Goal: Register for event/course

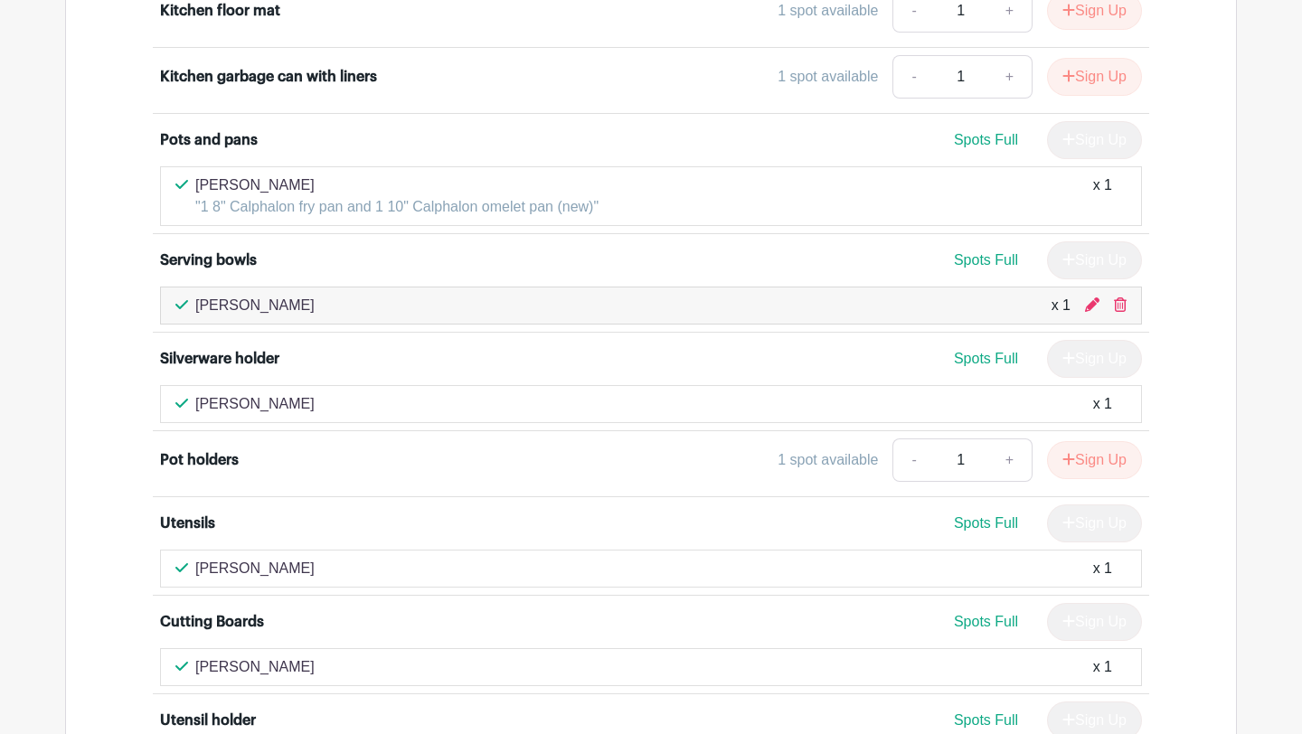
scroll to position [4140, 0]
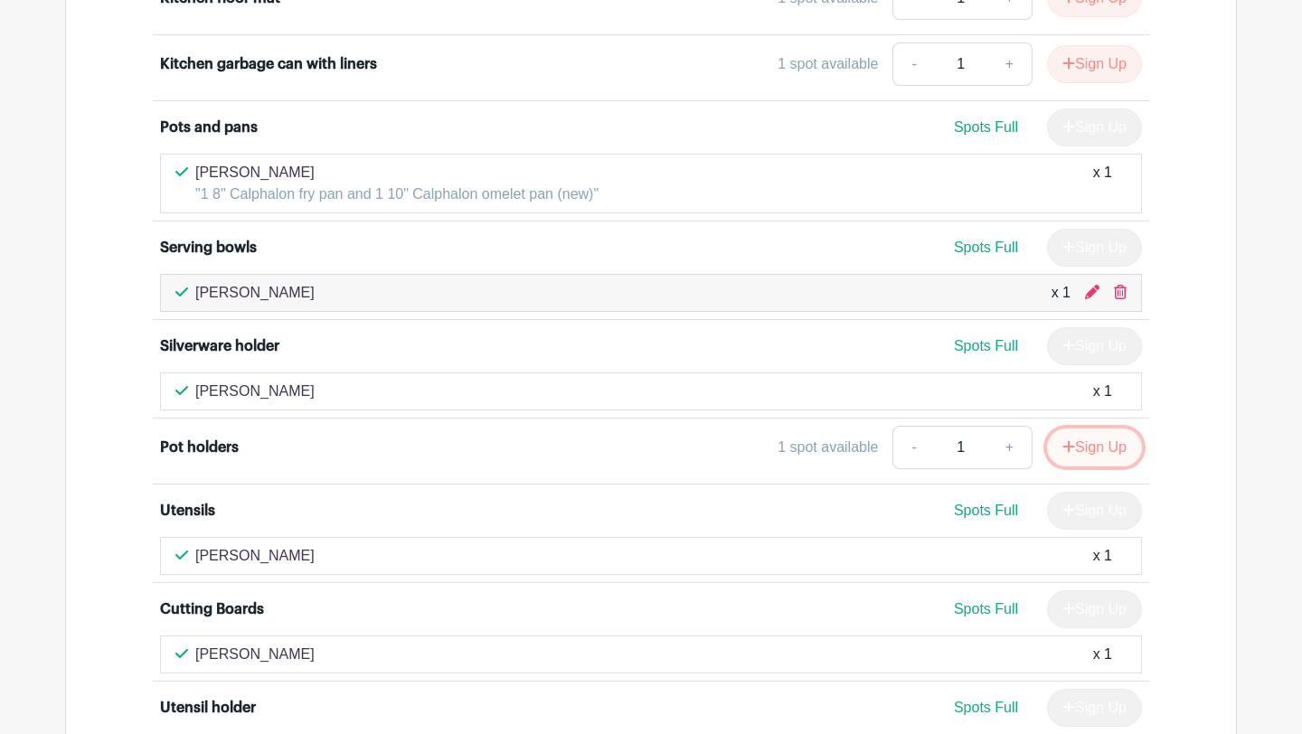
click at [1084, 443] on button "Sign Up" at bounding box center [1094, 447] width 95 height 38
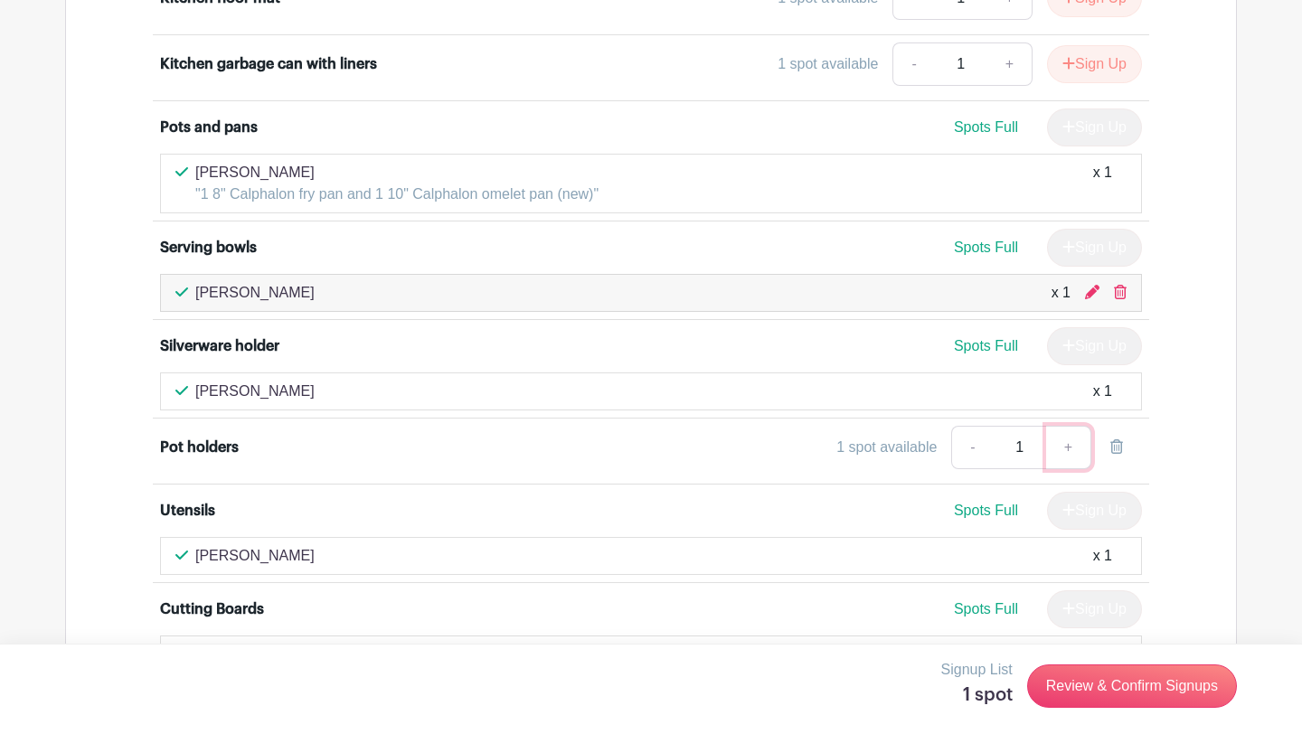
click at [1072, 447] on link "+" at bounding box center [1068, 447] width 45 height 43
click at [1116, 691] on link "Review & Confirm Signups" at bounding box center [1132, 685] width 210 height 43
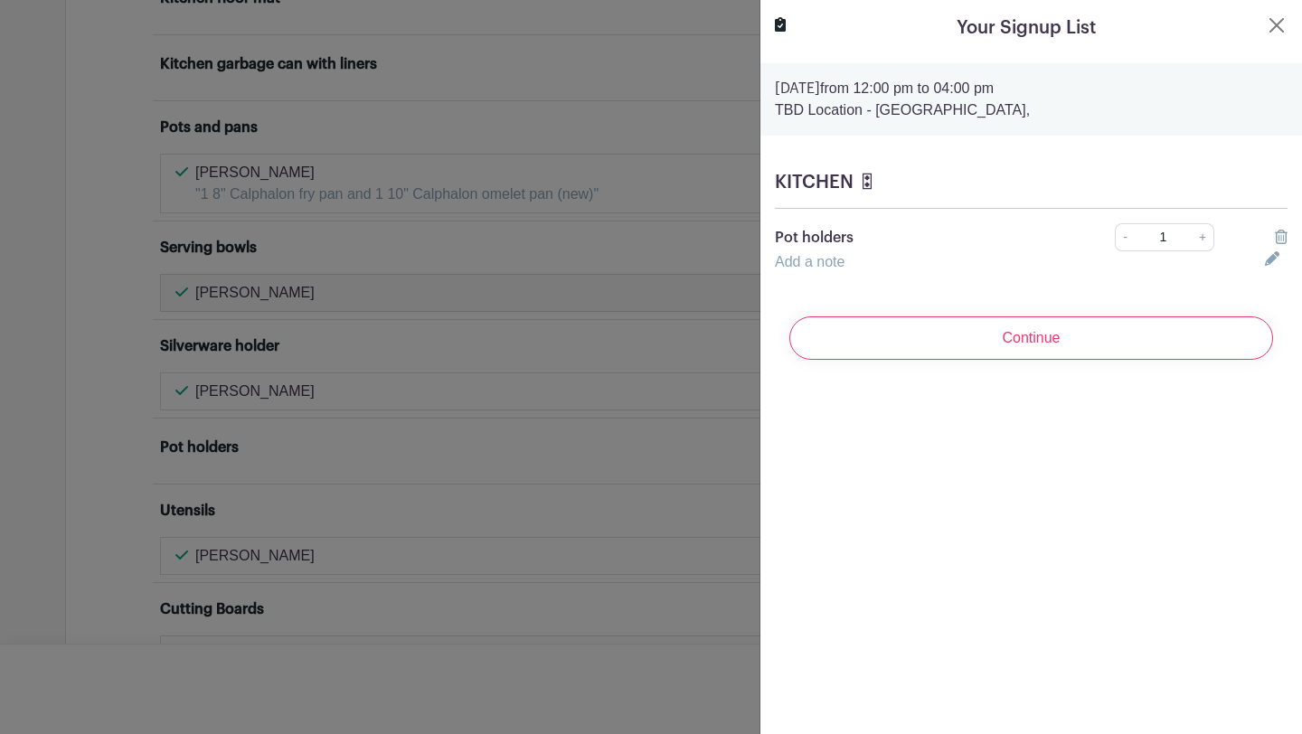
click at [1019, 349] on input "Continue" at bounding box center [1031, 337] width 484 height 43
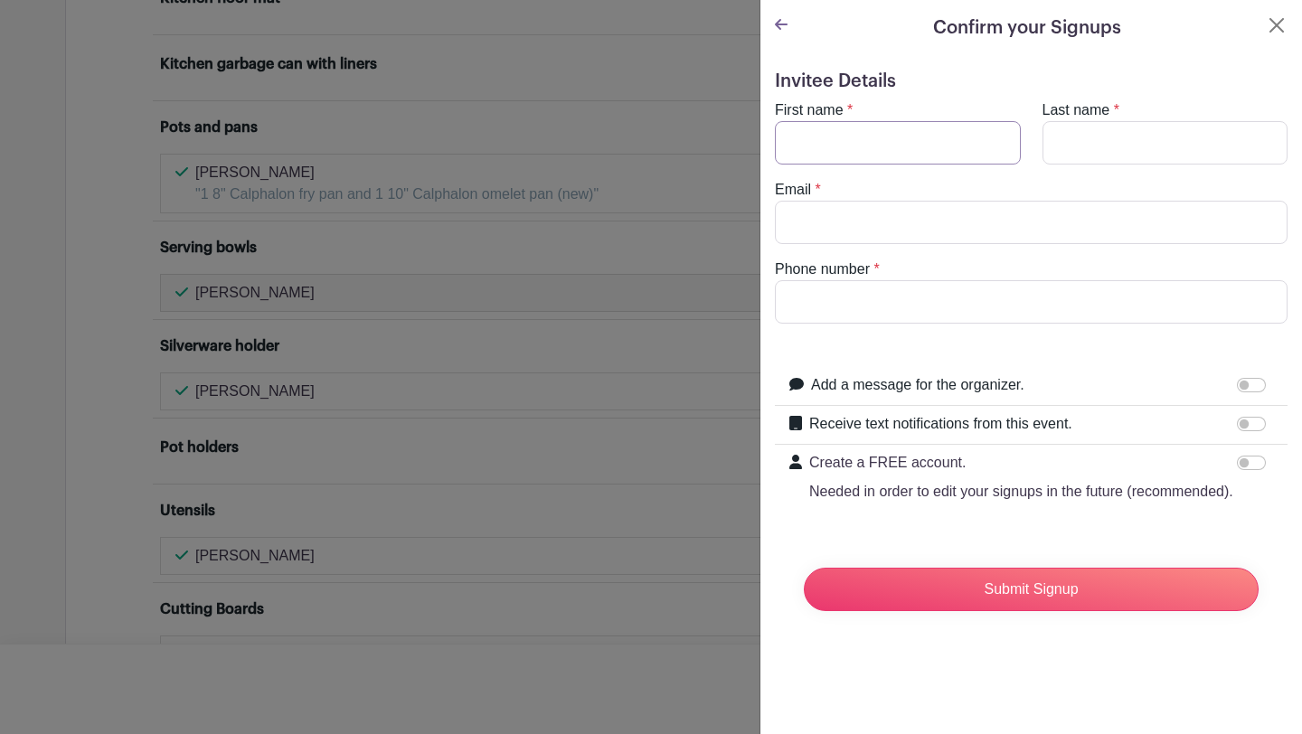
click at [904, 134] on input "First name" at bounding box center [898, 142] width 246 height 43
click at [870, 145] on input "First name" at bounding box center [898, 142] width 246 height 43
type input "j"
type input "Julie"
type input "VanWyk"
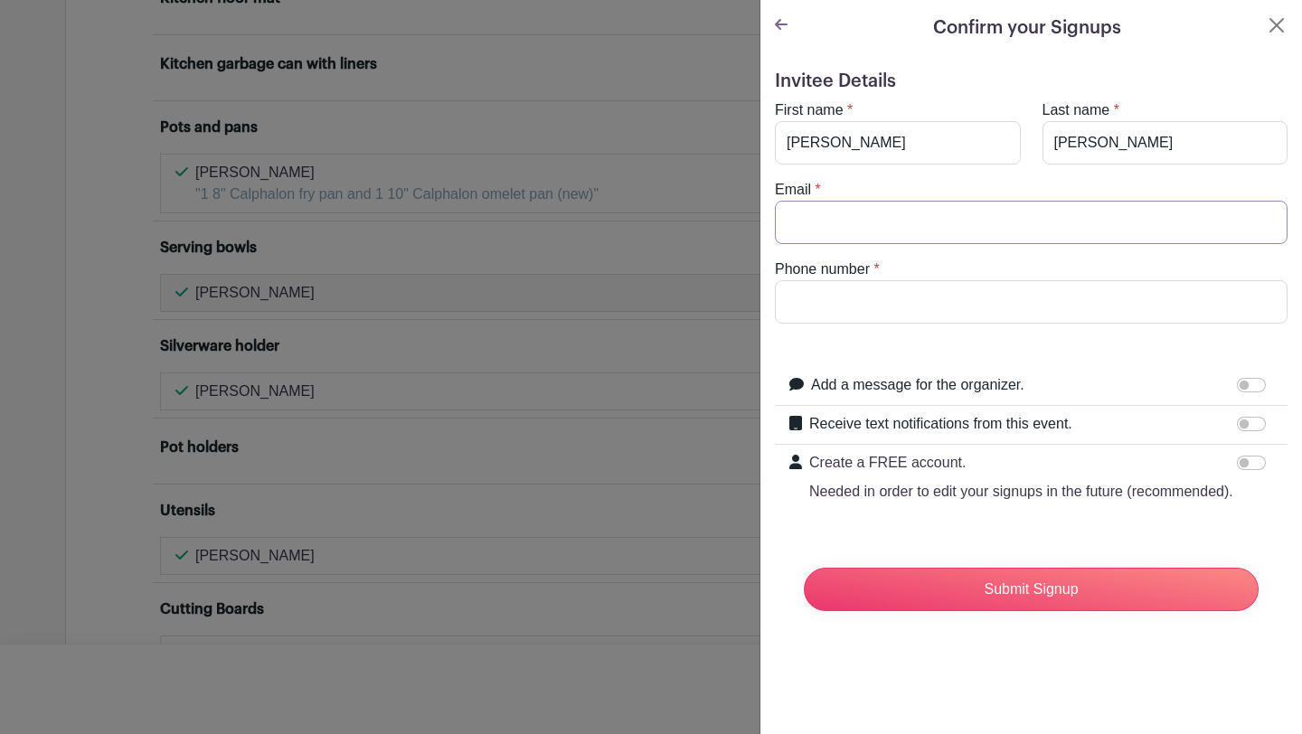
click at [936, 226] on input "Email" at bounding box center [1031, 222] width 512 height 43
type input "heidic@condofinancial.com"
click at [943, 285] on input "Phone number" at bounding box center [1031, 301] width 512 height 43
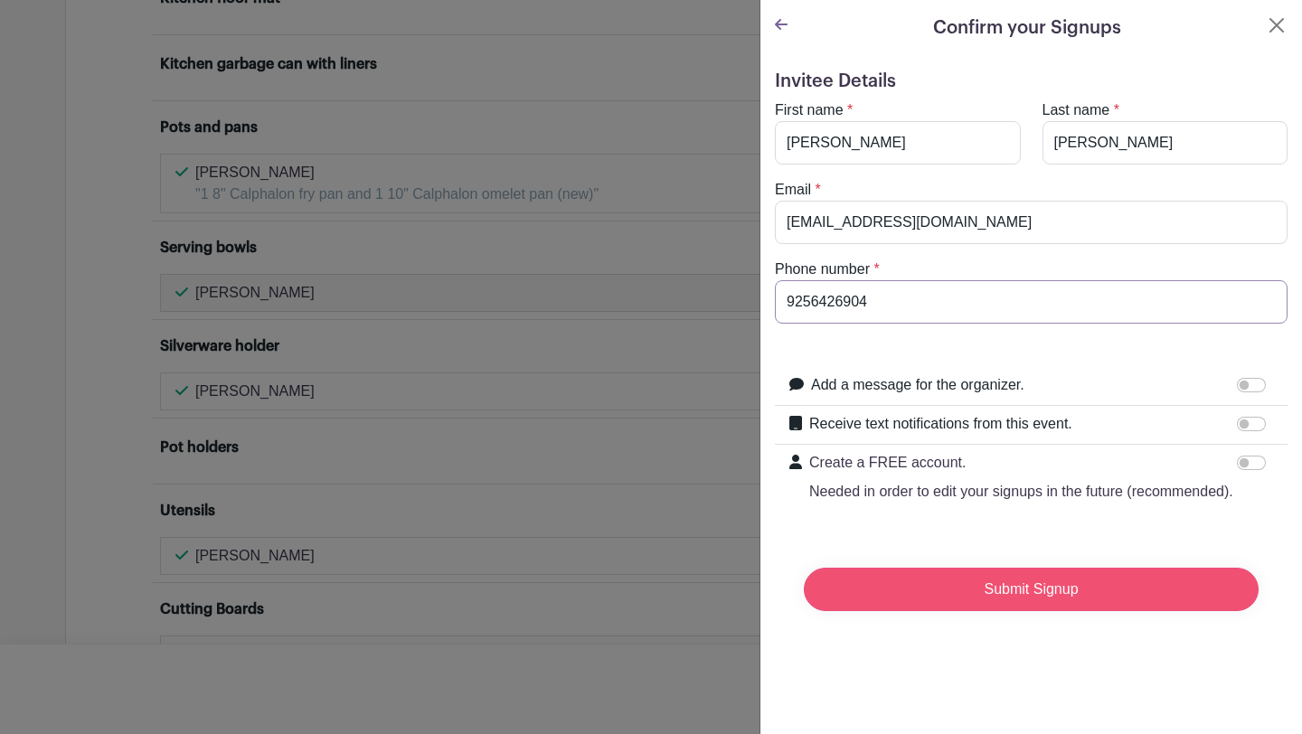
type input "9256426904"
click at [967, 599] on input "Submit Signup" at bounding box center [1031, 589] width 455 height 43
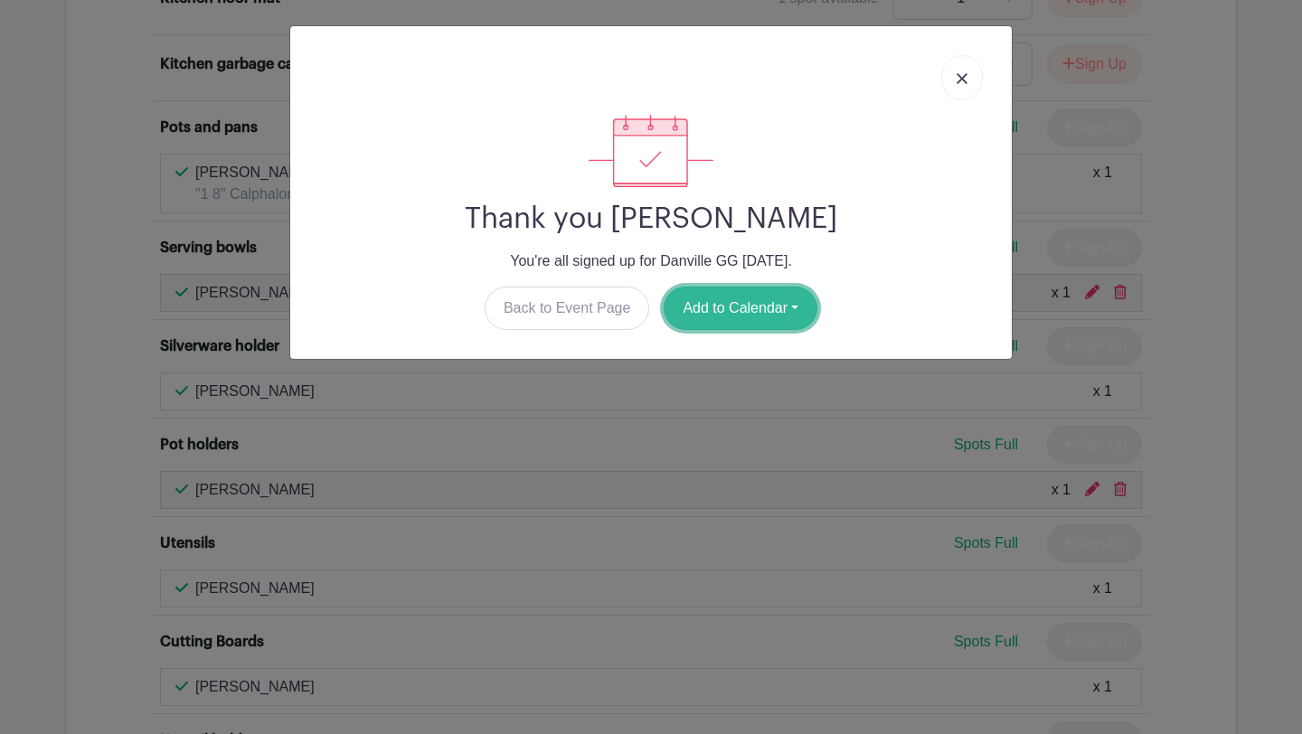
click at [755, 312] on button "Add to Calendar" at bounding box center [740, 308] width 154 height 43
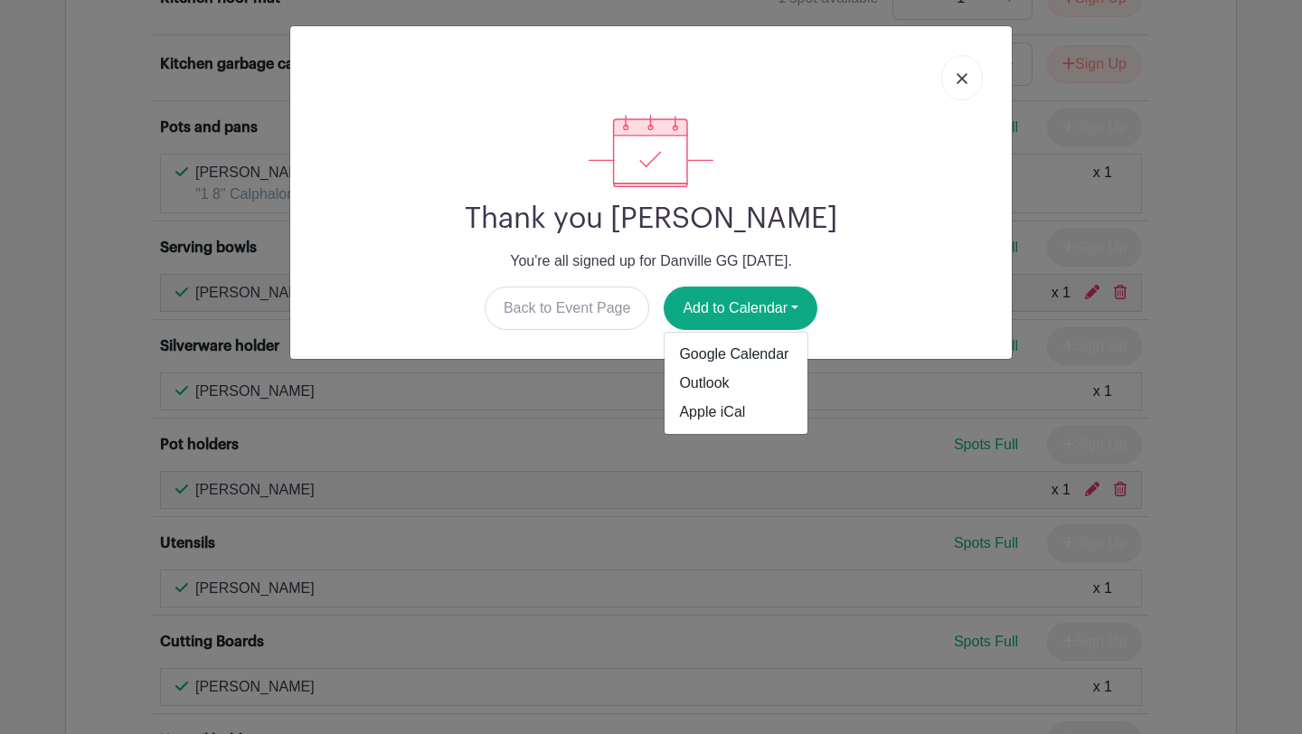
click at [965, 69] on link at bounding box center [962, 77] width 42 height 45
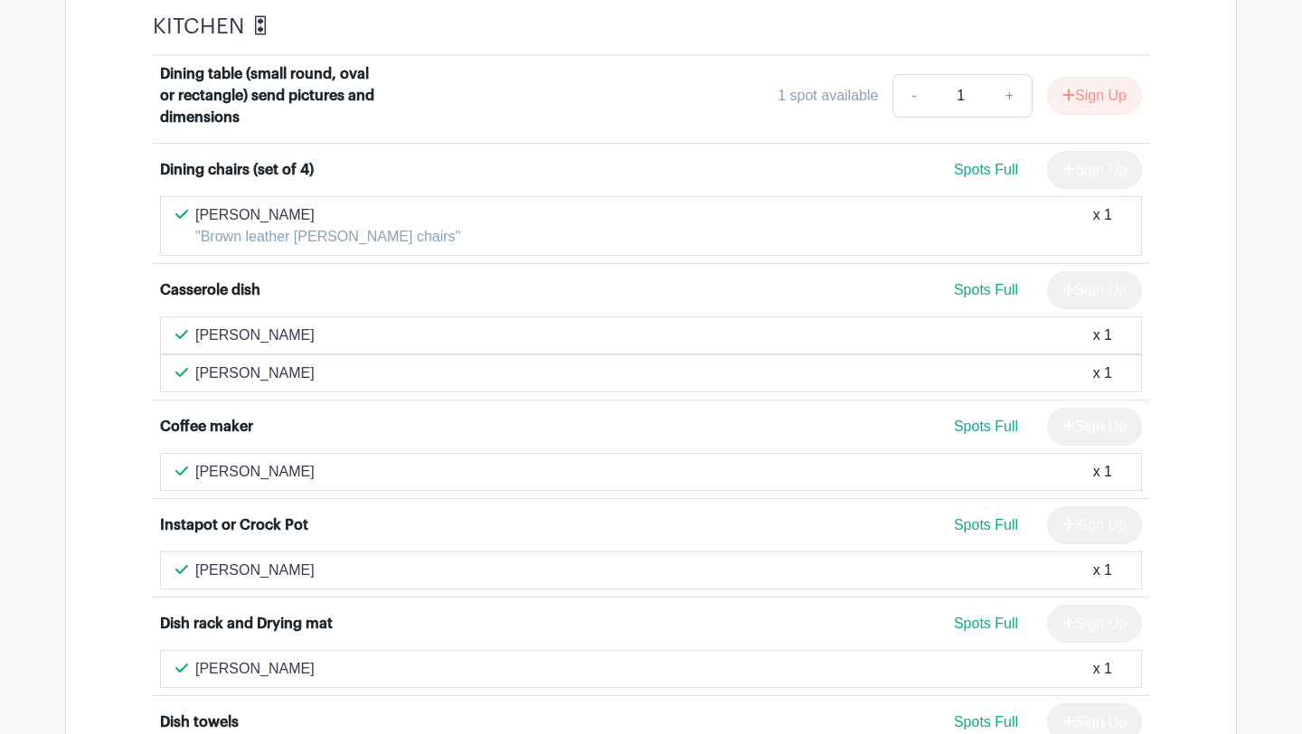
scroll to position [2713, 0]
